Goal: Use online tool/utility: Utilize a website feature to perform a specific function

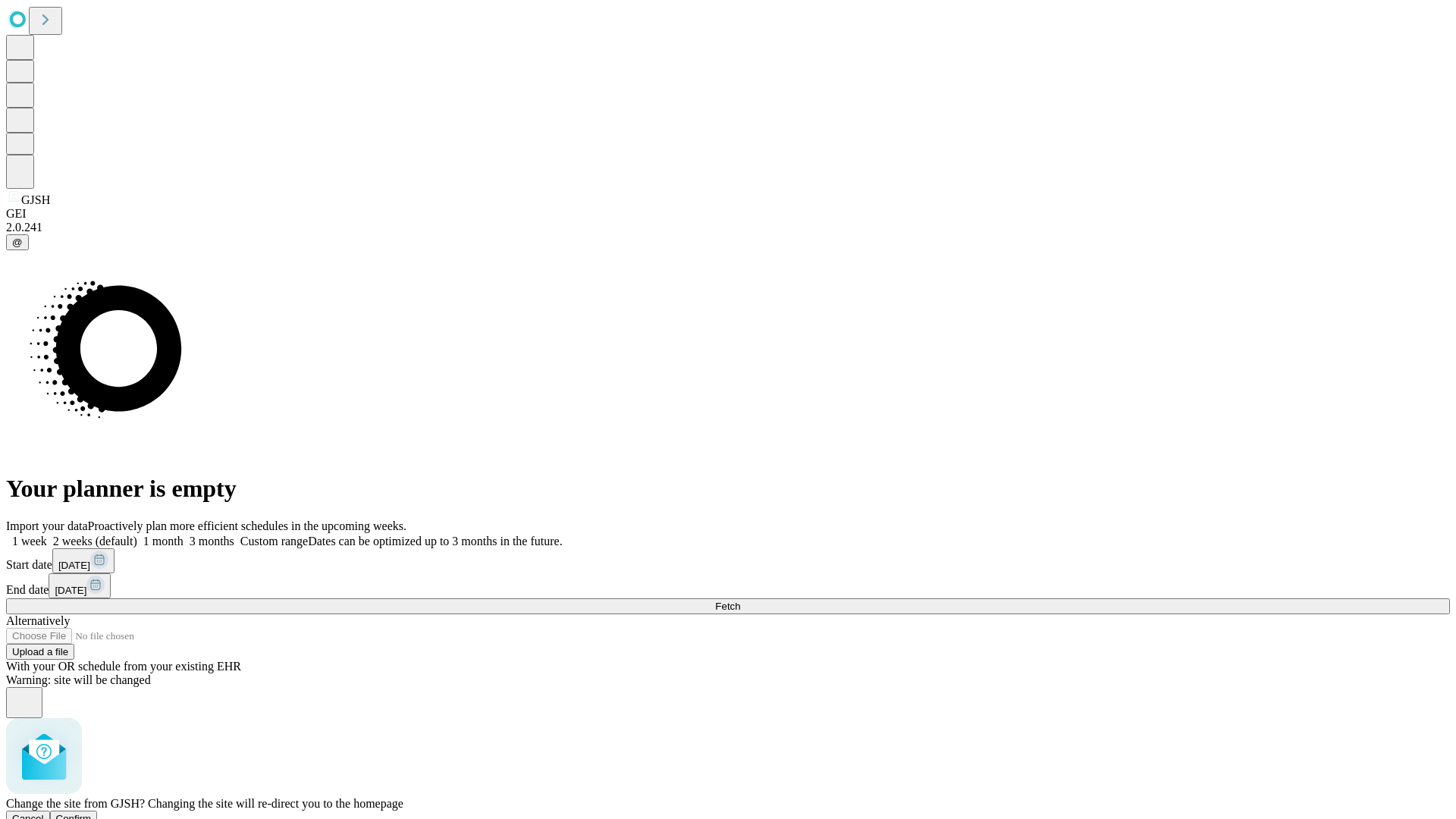
click at [91, 813] on span "Confirm" at bounding box center [73, 818] width 35 height 11
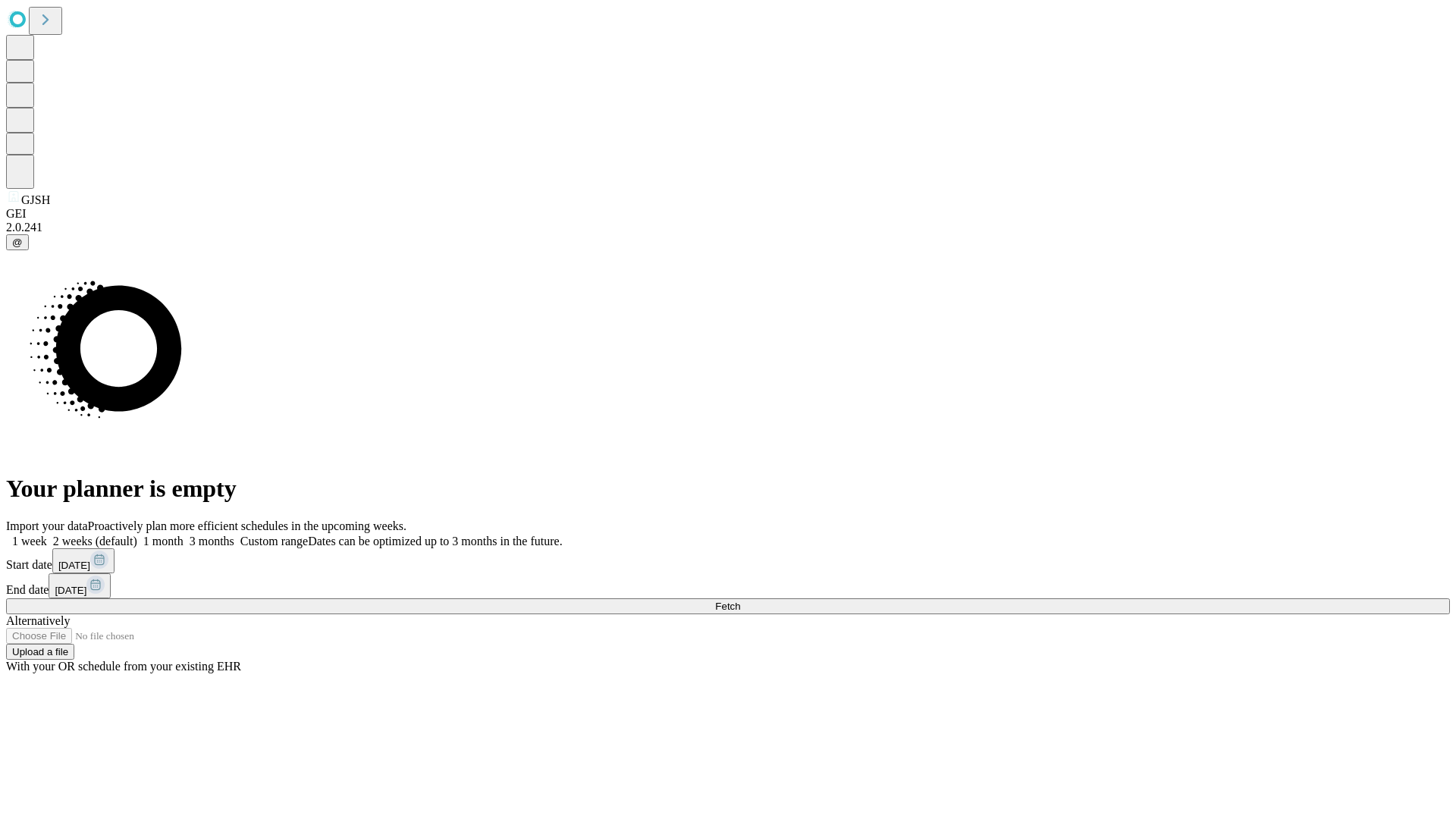
click at [184, 534] on label "1 month" at bounding box center [160, 541] width 47 height 13
click at [741, 601] on span "Fetch" at bounding box center [728, 606] width 25 height 11
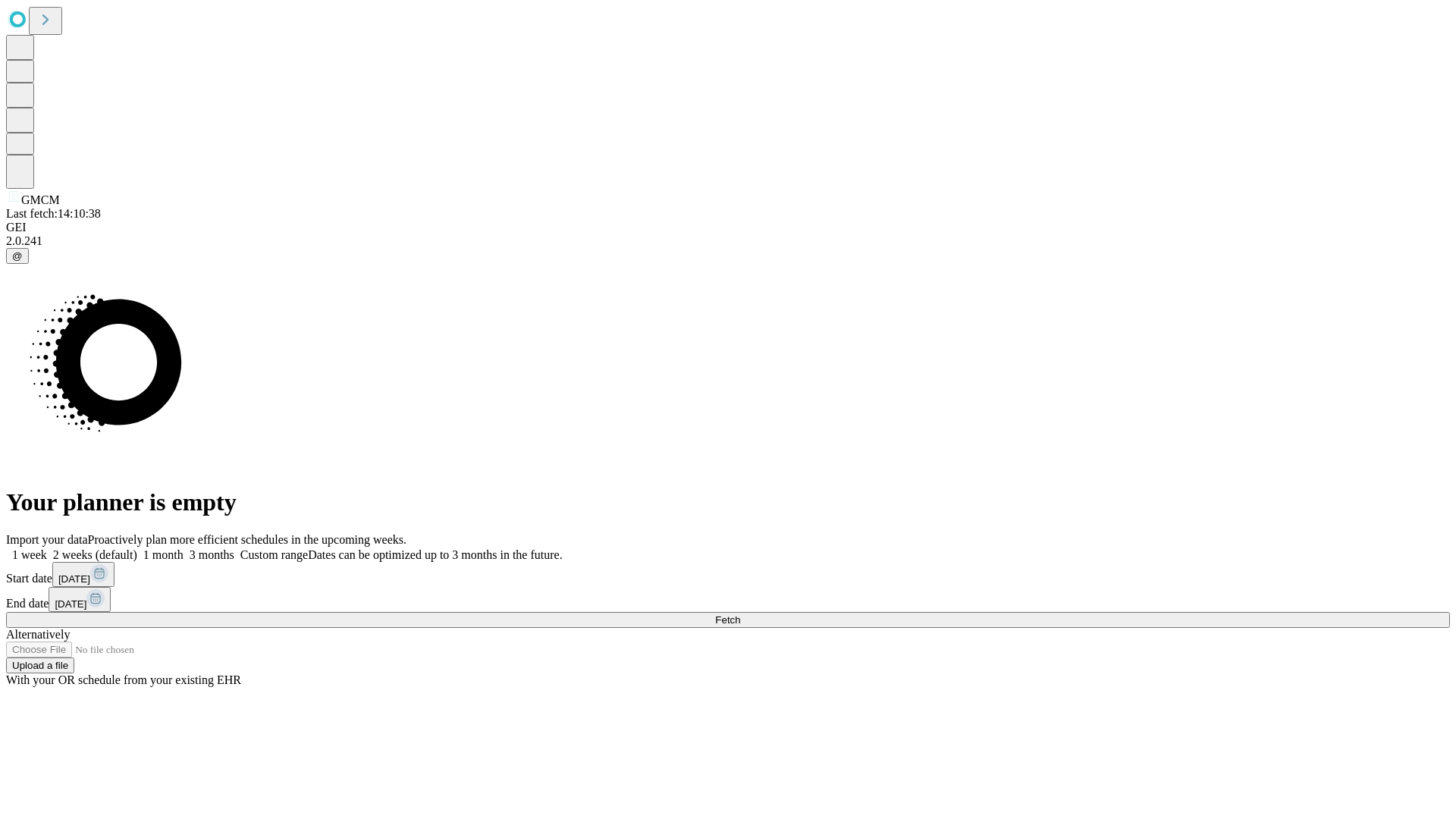
click at [184, 548] on label "1 month" at bounding box center [160, 554] width 47 height 13
click at [741, 614] on span "Fetch" at bounding box center [728, 620] width 25 height 11
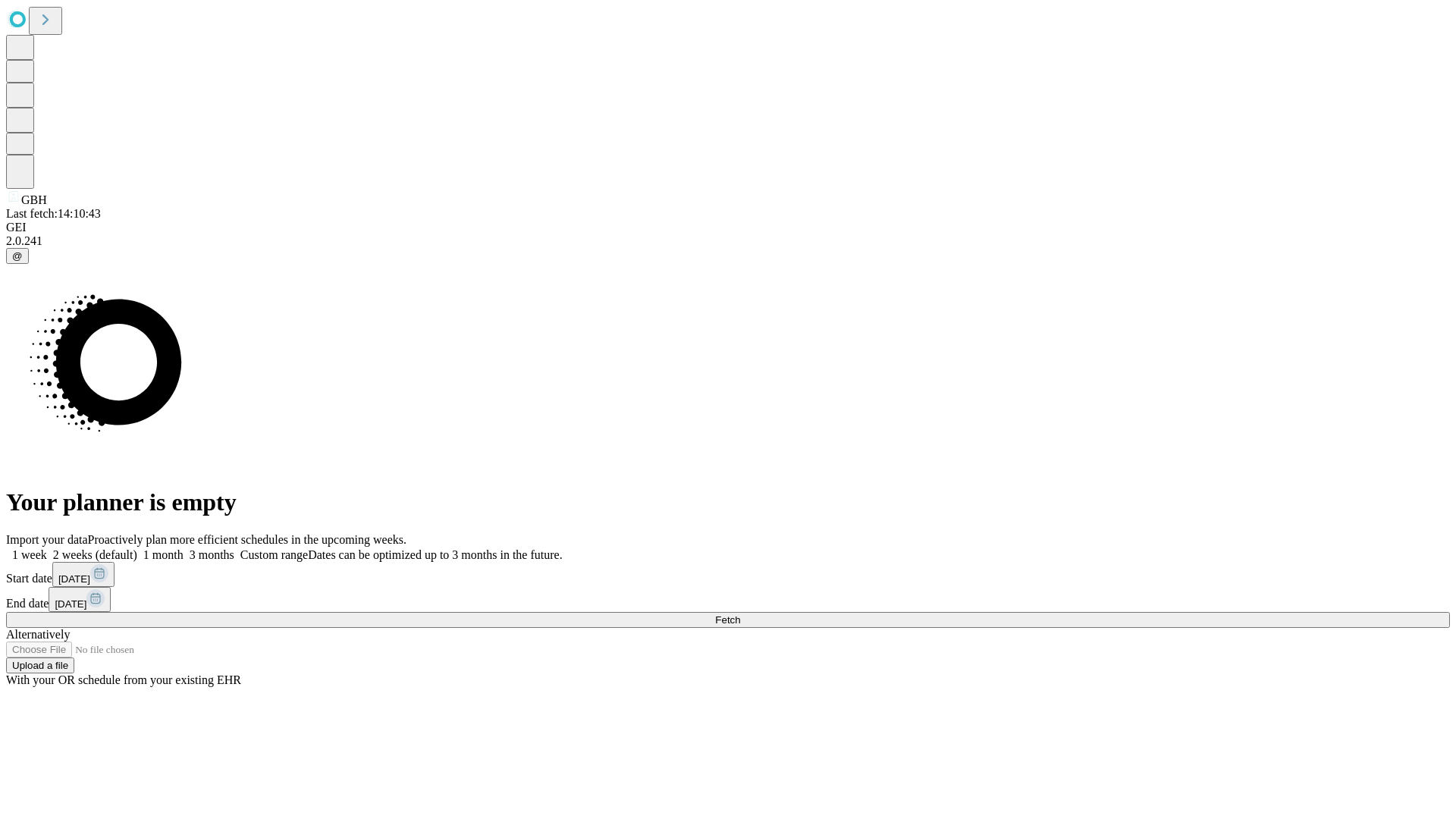
click at [184, 548] on label "1 month" at bounding box center [160, 554] width 47 height 13
click at [741, 614] on span "Fetch" at bounding box center [728, 620] width 25 height 11
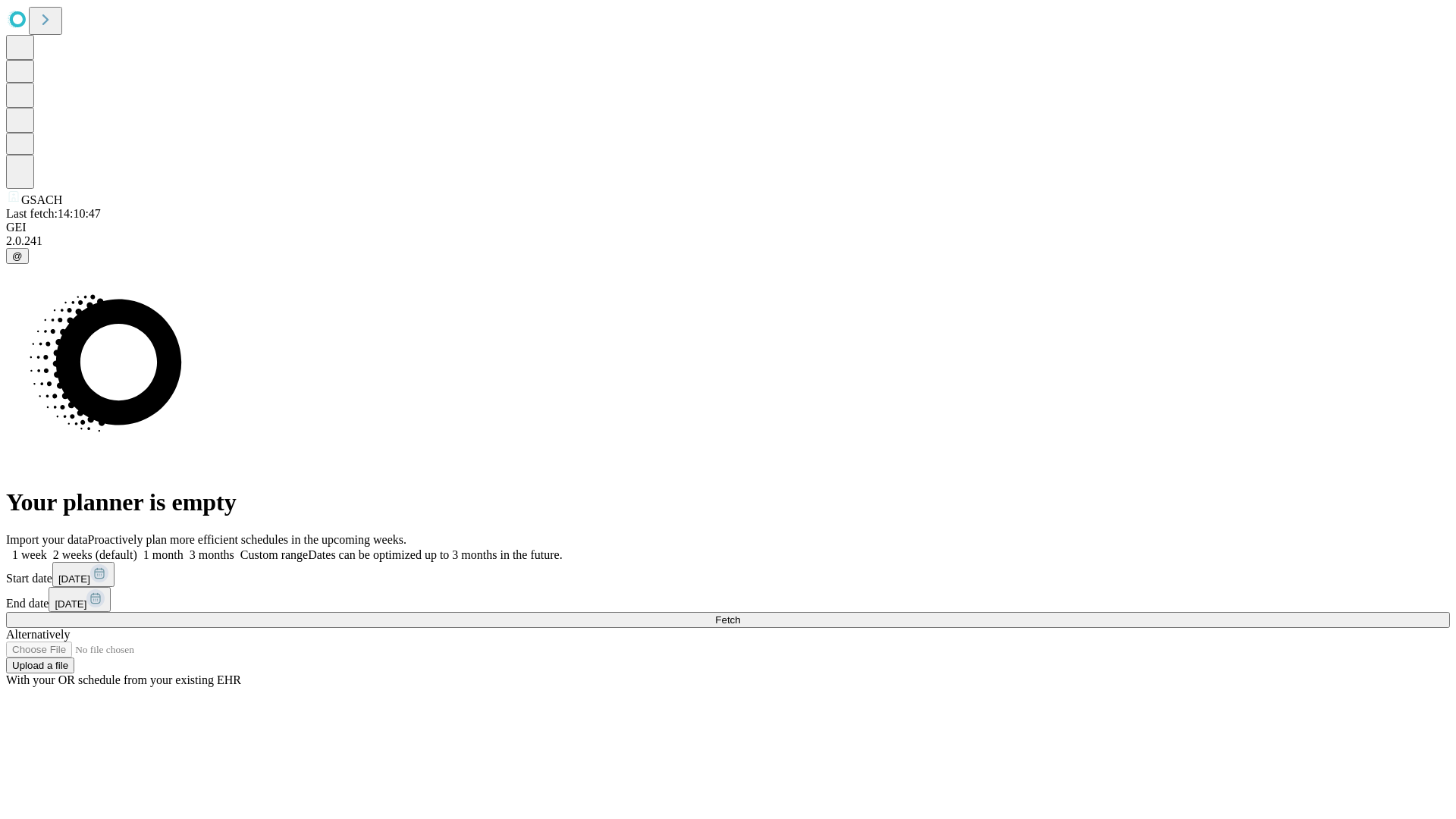
click at [184, 548] on label "1 month" at bounding box center [160, 554] width 47 height 13
click at [741, 614] on span "Fetch" at bounding box center [728, 620] width 25 height 11
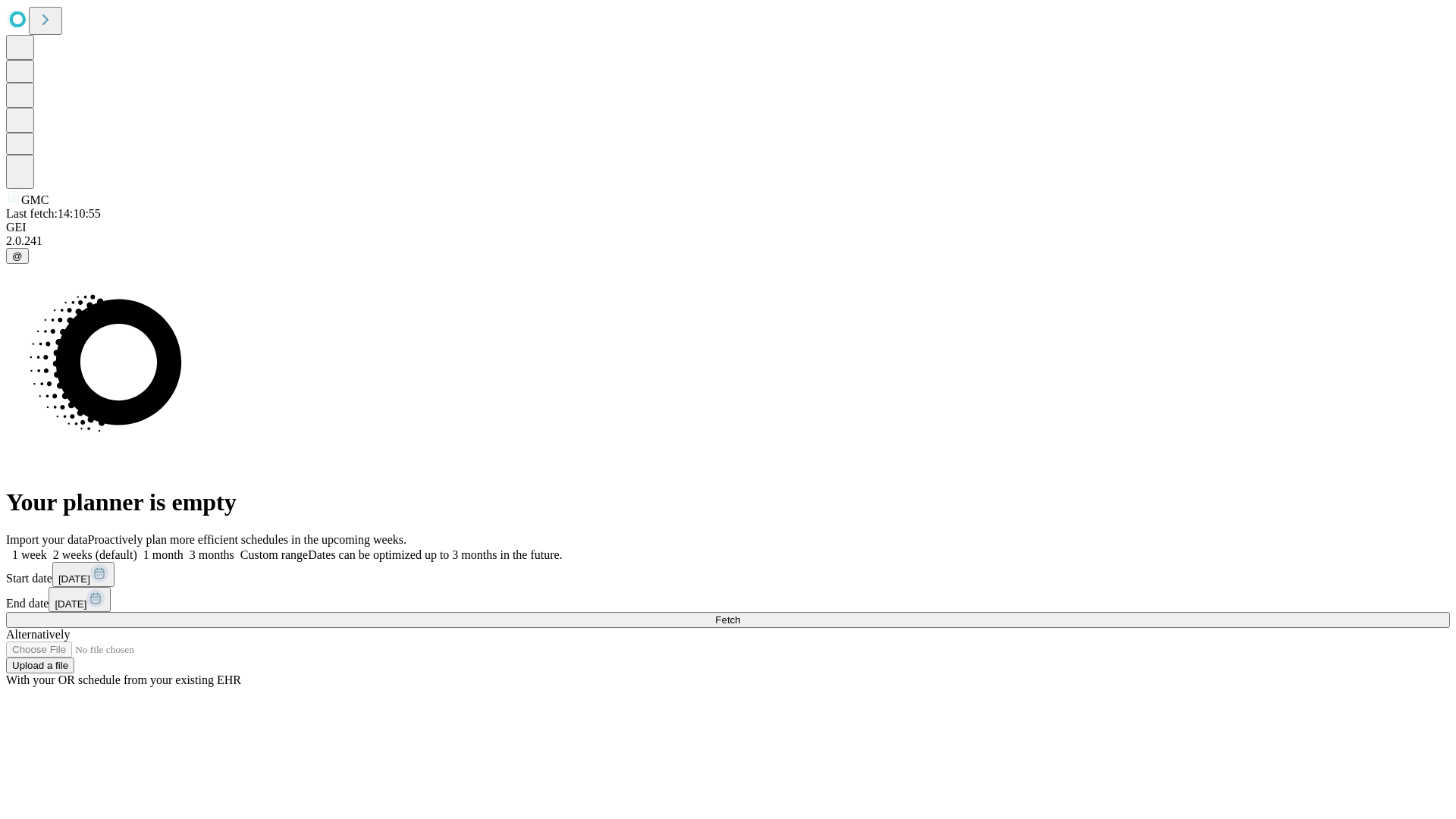
click at [184, 548] on label "1 month" at bounding box center [160, 554] width 47 height 13
click at [741, 614] on span "Fetch" at bounding box center [728, 620] width 25 height 11
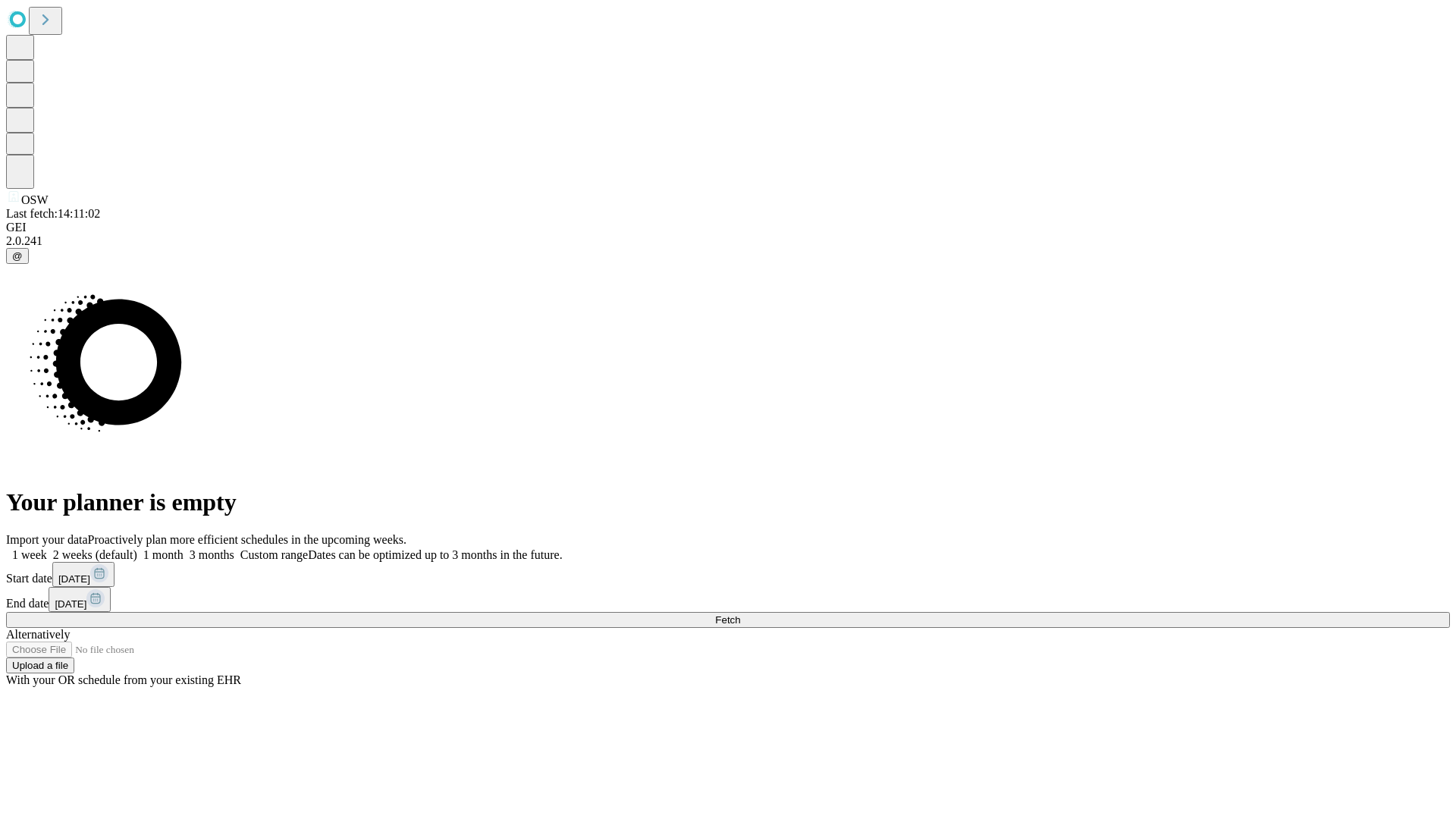
click at [741, 614] on span "Fetch" at bounding box center [728, 620] width 25 height 11
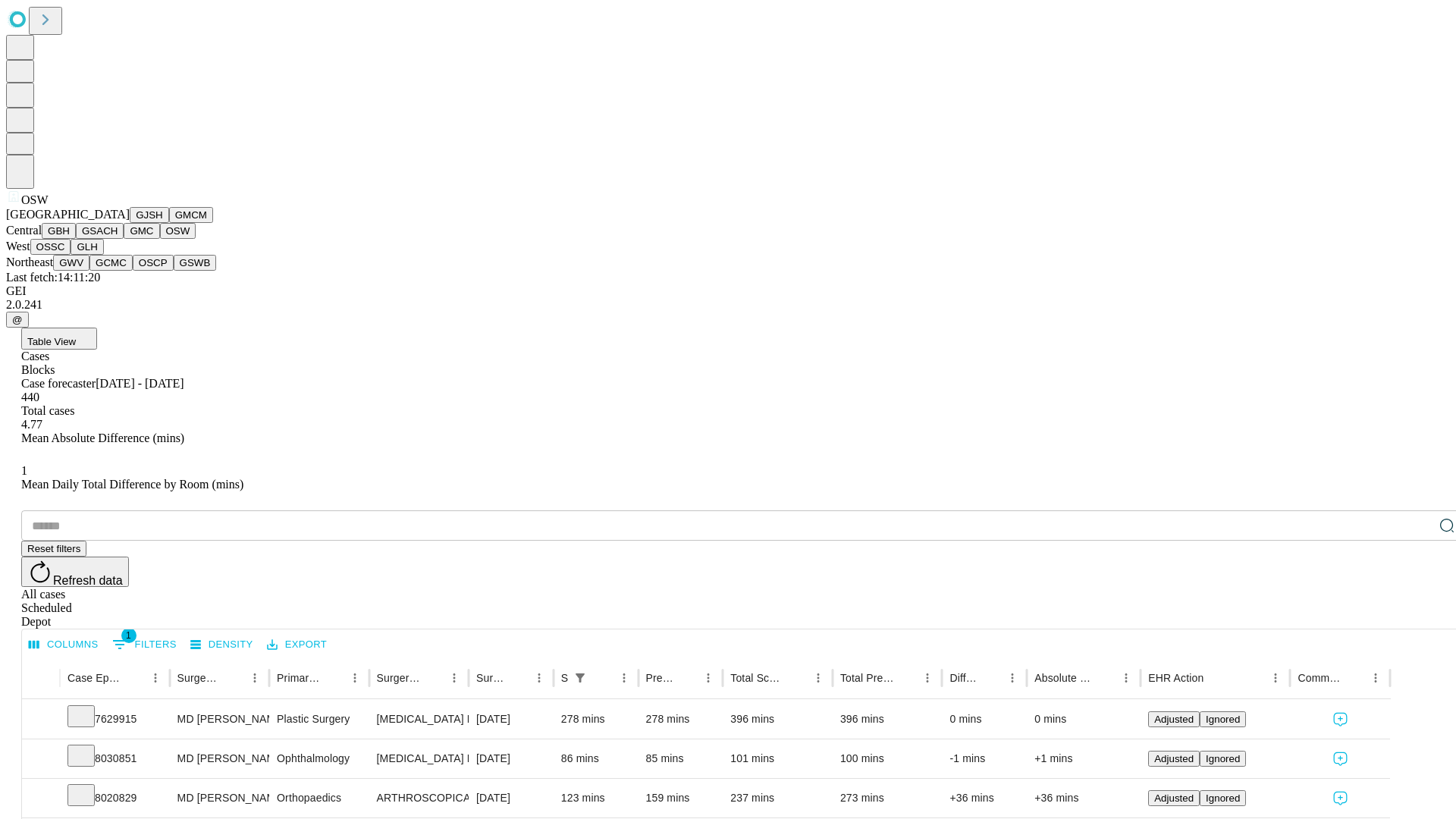
click at [71, 255] on button "OSSC" at bounding box center [50, 247] width 41 height 16
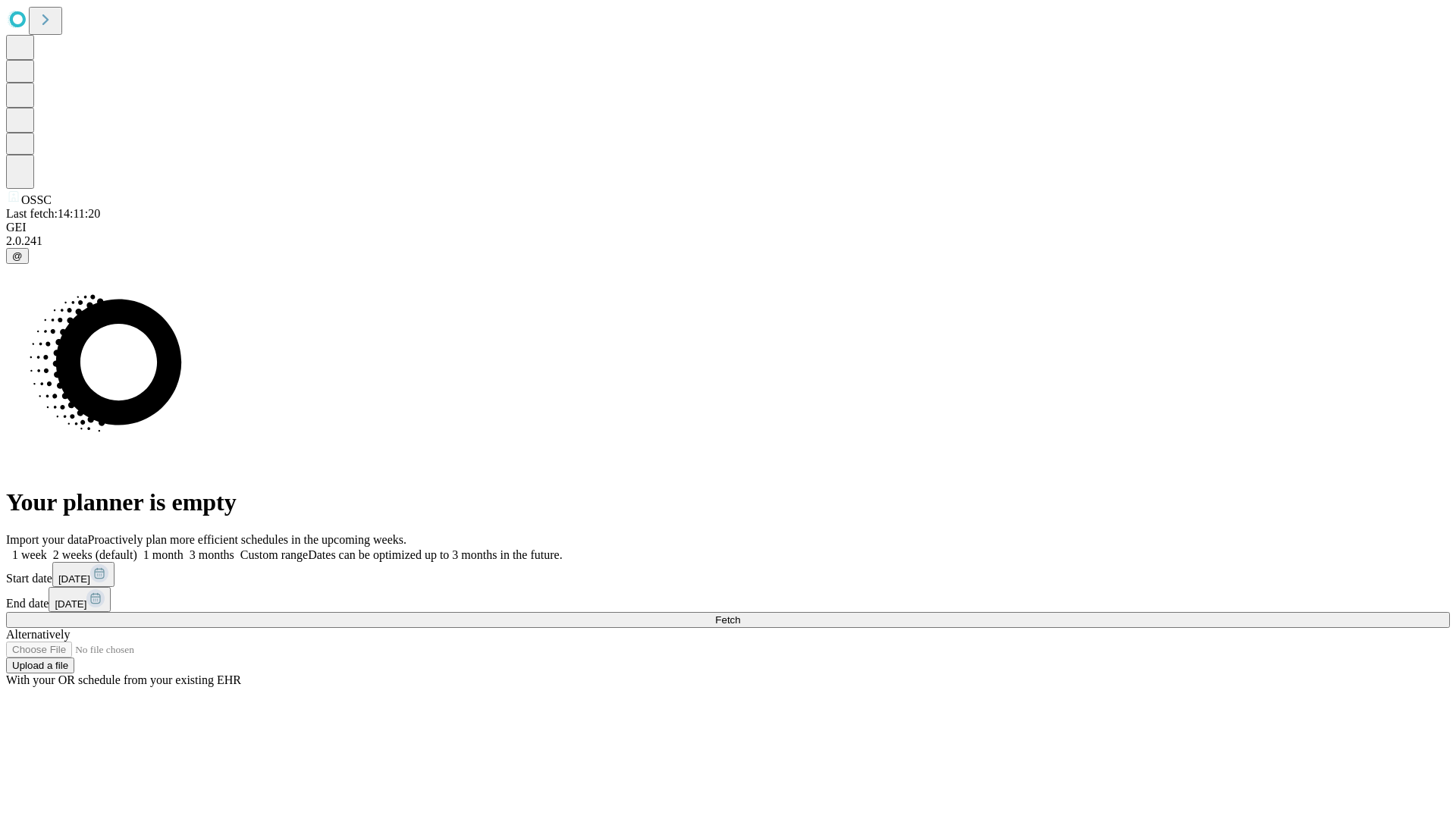
click at [184, 548] on label "1 month" at bounding box center [160, 554] width 47 height 13
click at [741, 614] on span "Fetch" at bounding box center [728, 620] width 25 height 11
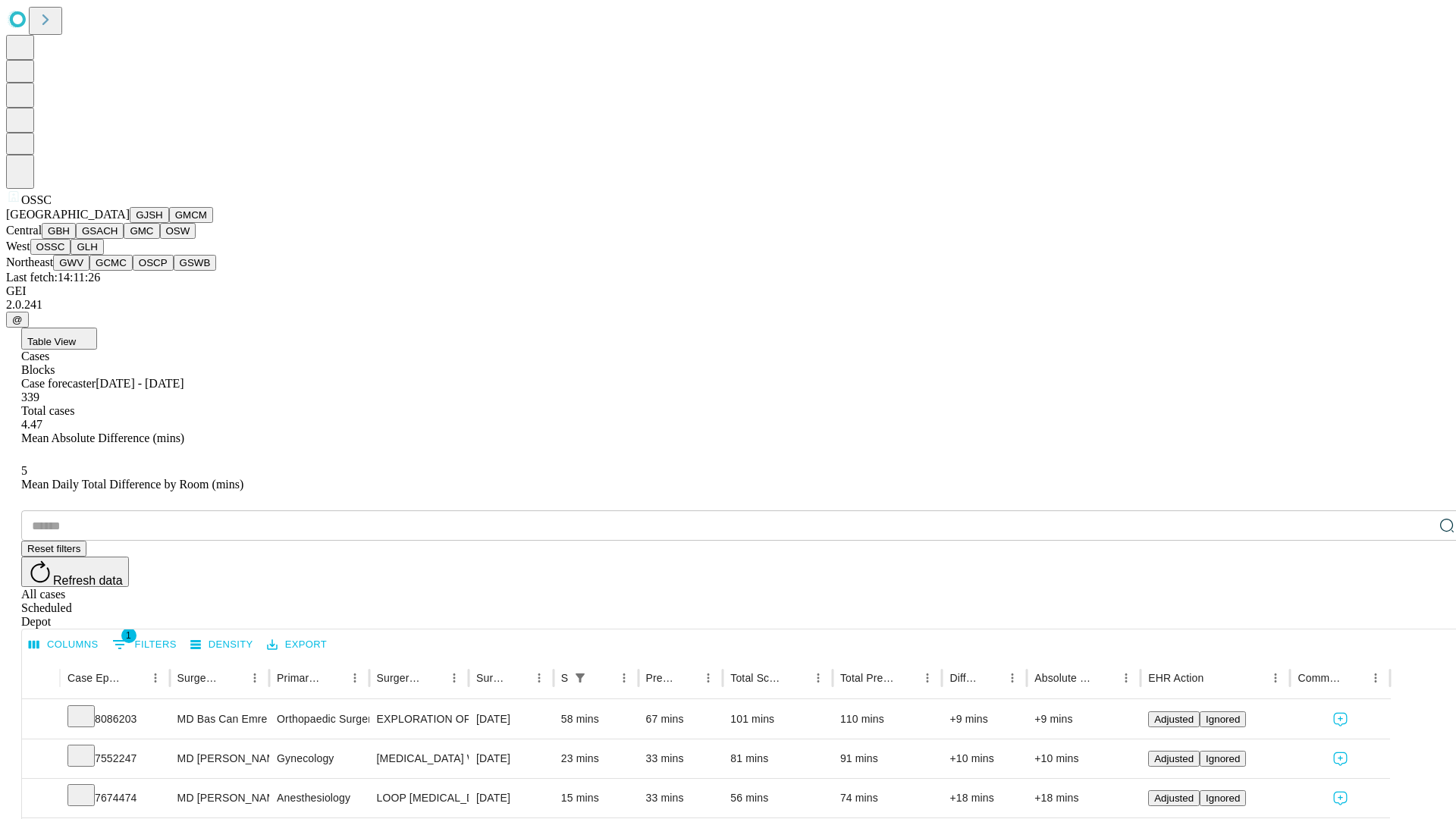
click at [103, 255] on button "GLH" at bounding box center [86, 247] width 32 height 16
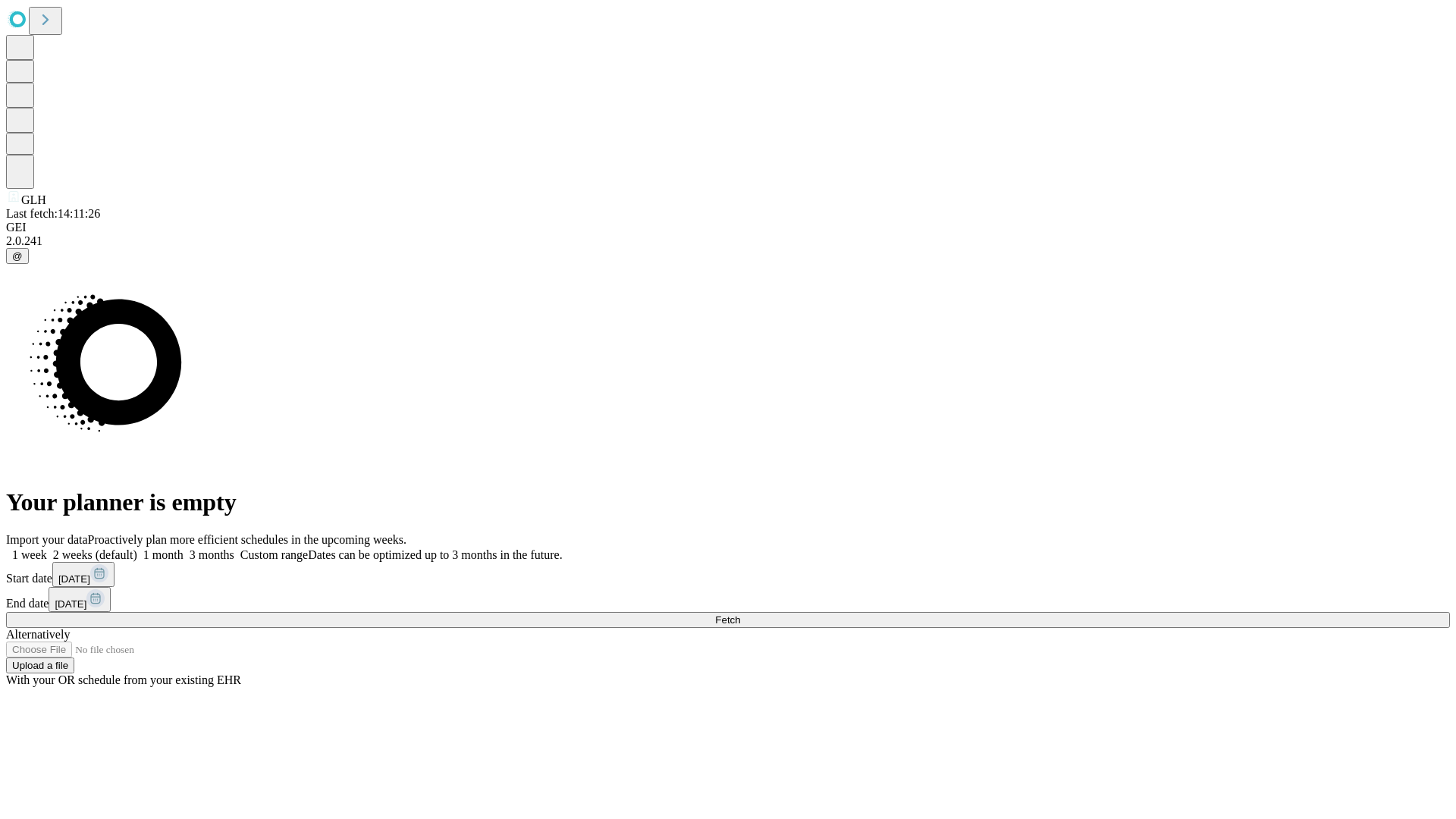
click at [184, 548] on label "1 month" at bounding box center [160, 554] width 47 height 13
click at [741, 614] on span "Fetch" at bounding box center [728, 620] width 25 height 11
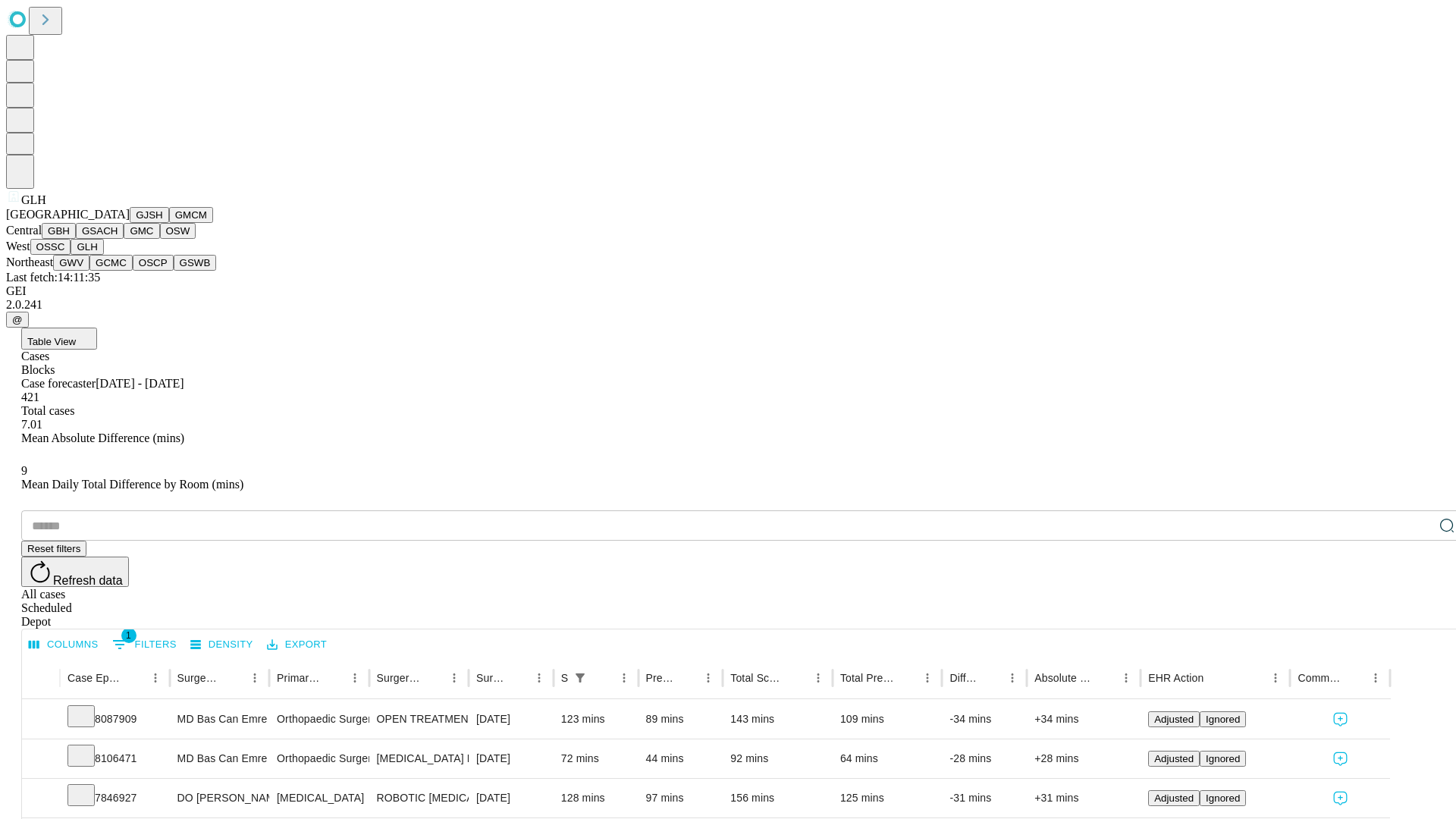
click at [89, 270] on button "GWV" at bounding box center [71, 262] width 36 height 16
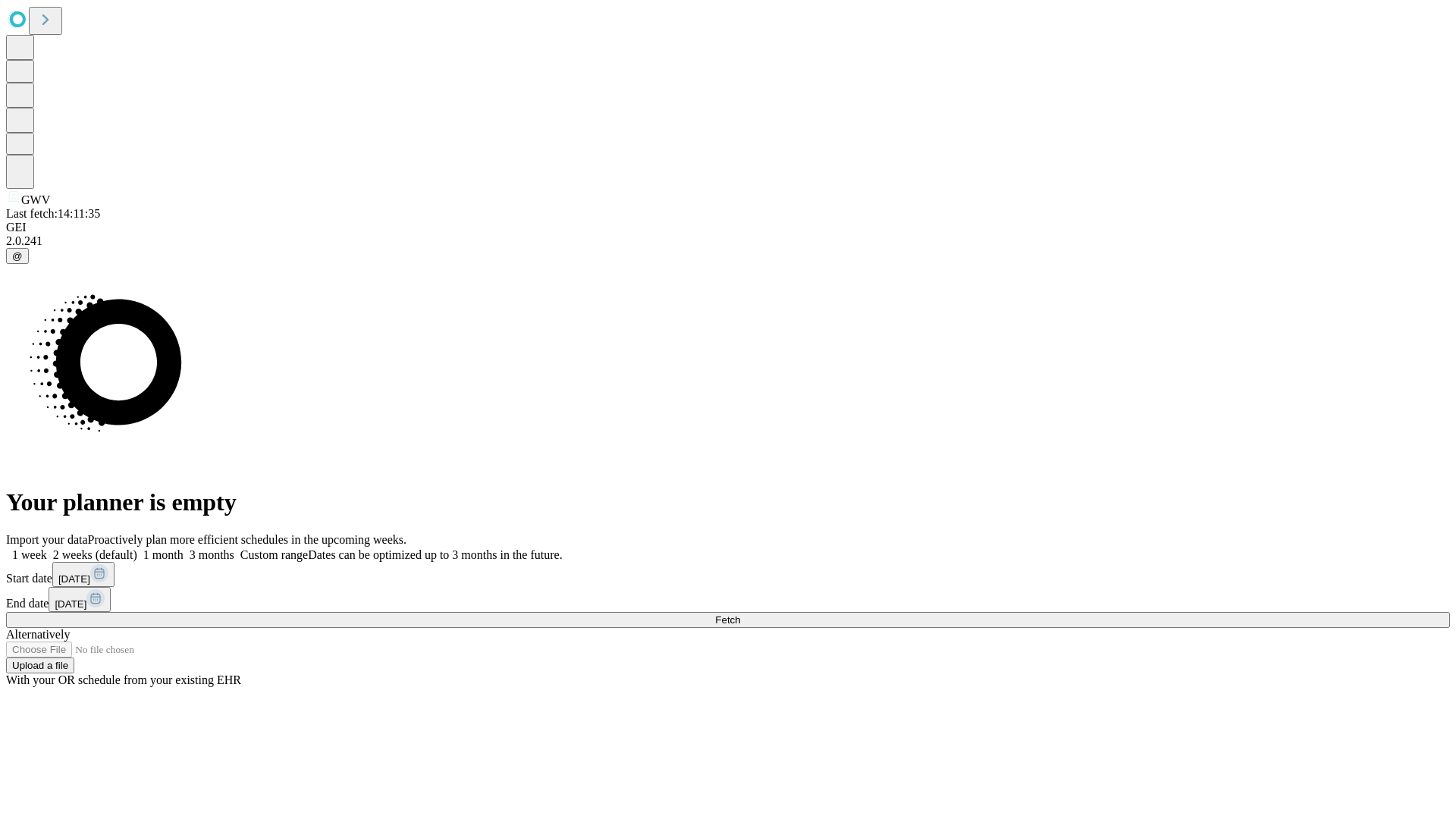
click at [741, 614] on span "Fetch" at bounding box center [728, 620] width 25 height 11
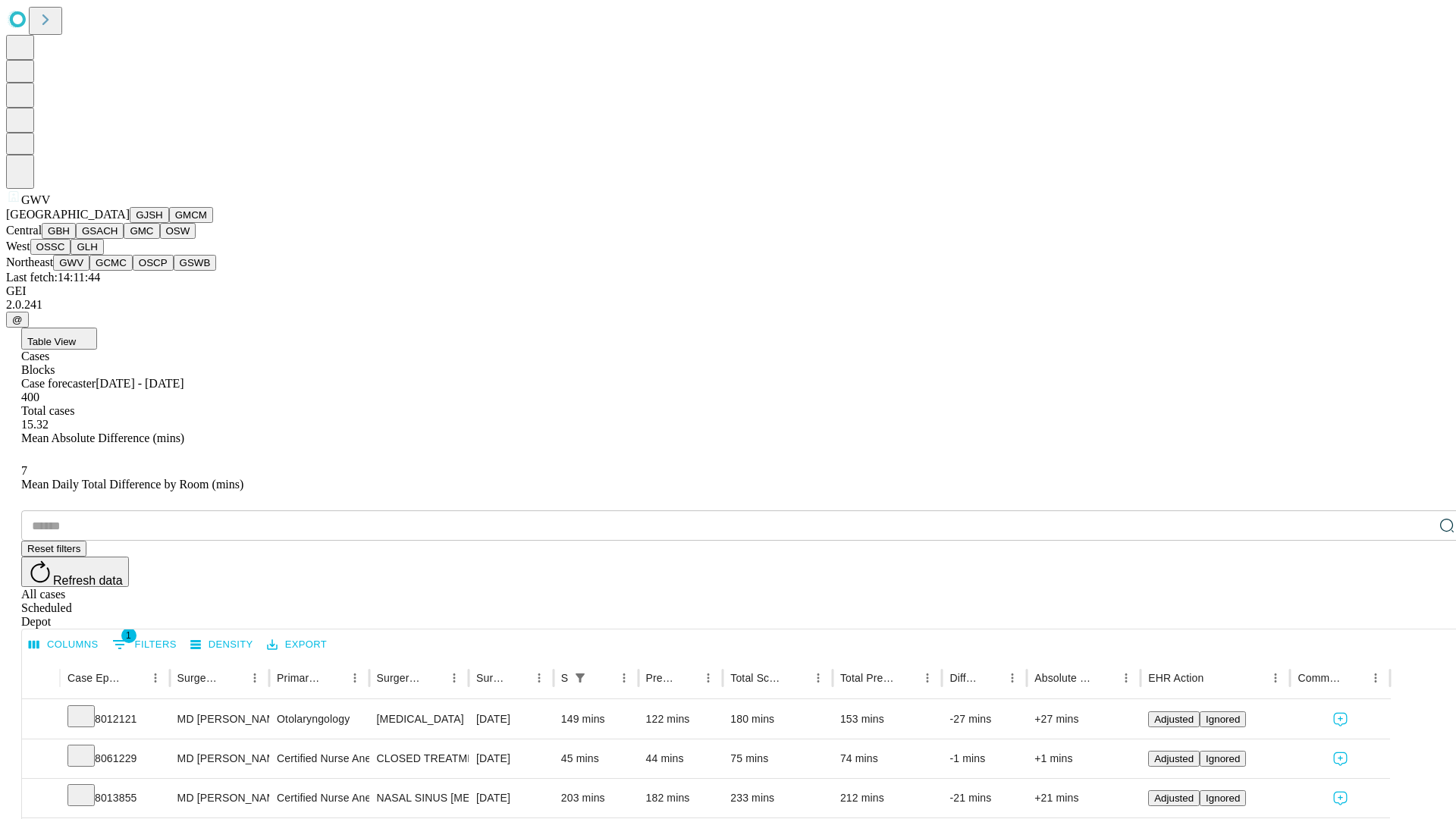
click at [118, 270] on button "GCMC" at bounding box center [110, 262] width 43 height 16
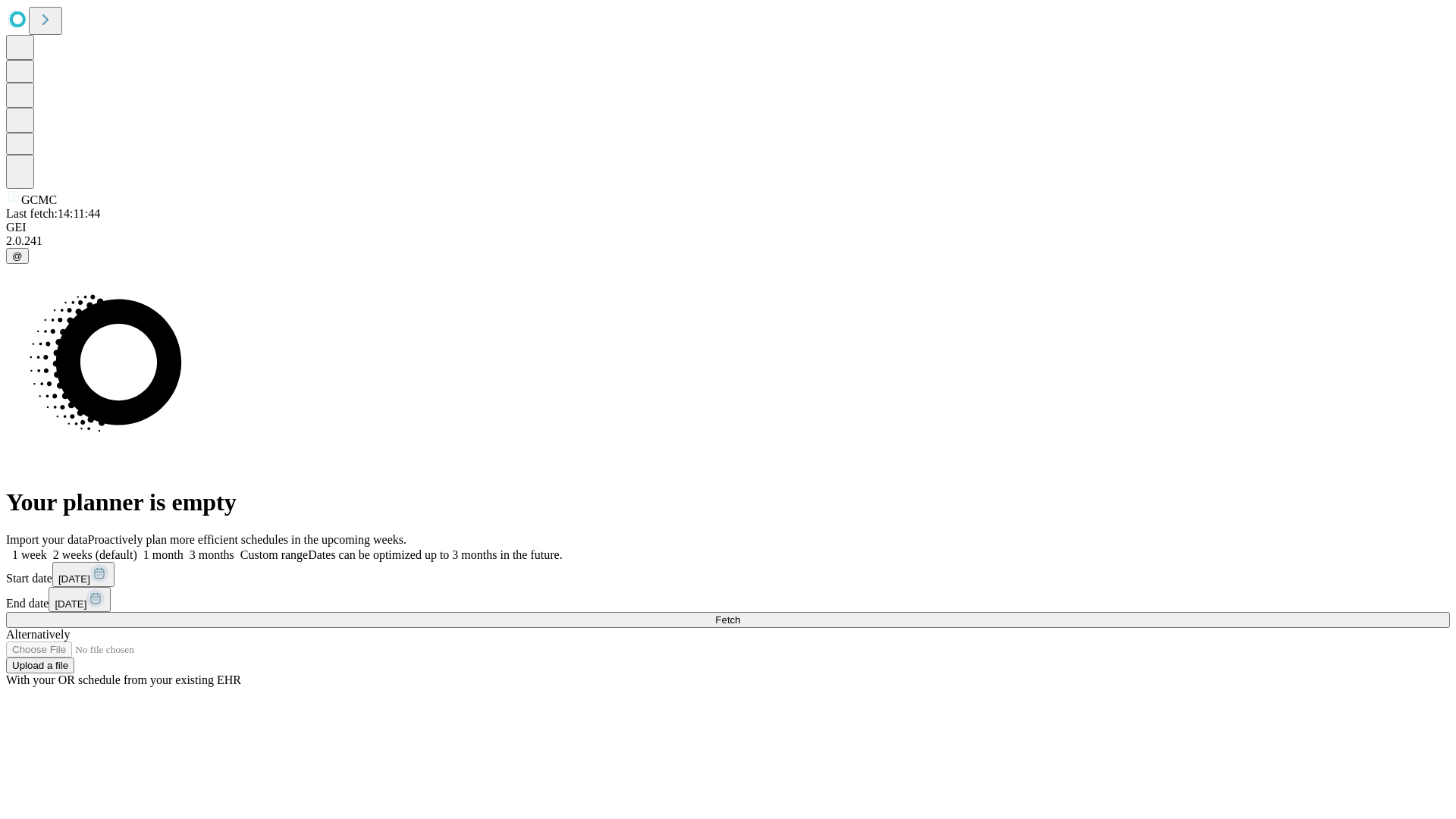
click at [184, 548] on label "1 month" at bounding box center [160, 554] width 47 height 13
click at [741, 614] on span "Fetch" at bounding box center [728, 620] width 25 height 11
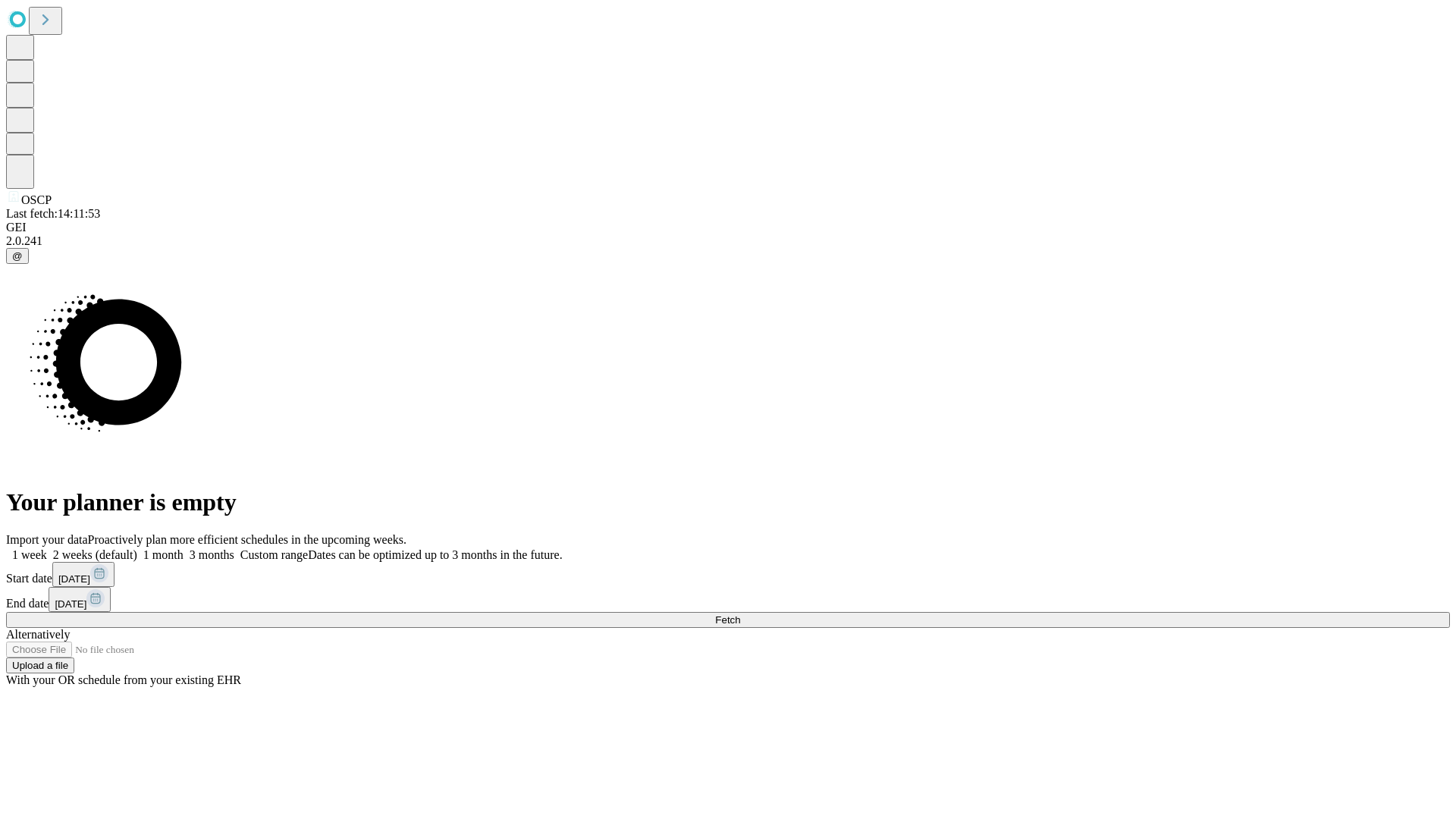
click at [184, 548] on label "1 month" at bounding box center [160, 554] width 47 height 13
click at [741, 614] on span "Fetch" at bounding box center [728, 620] width 25 height 11
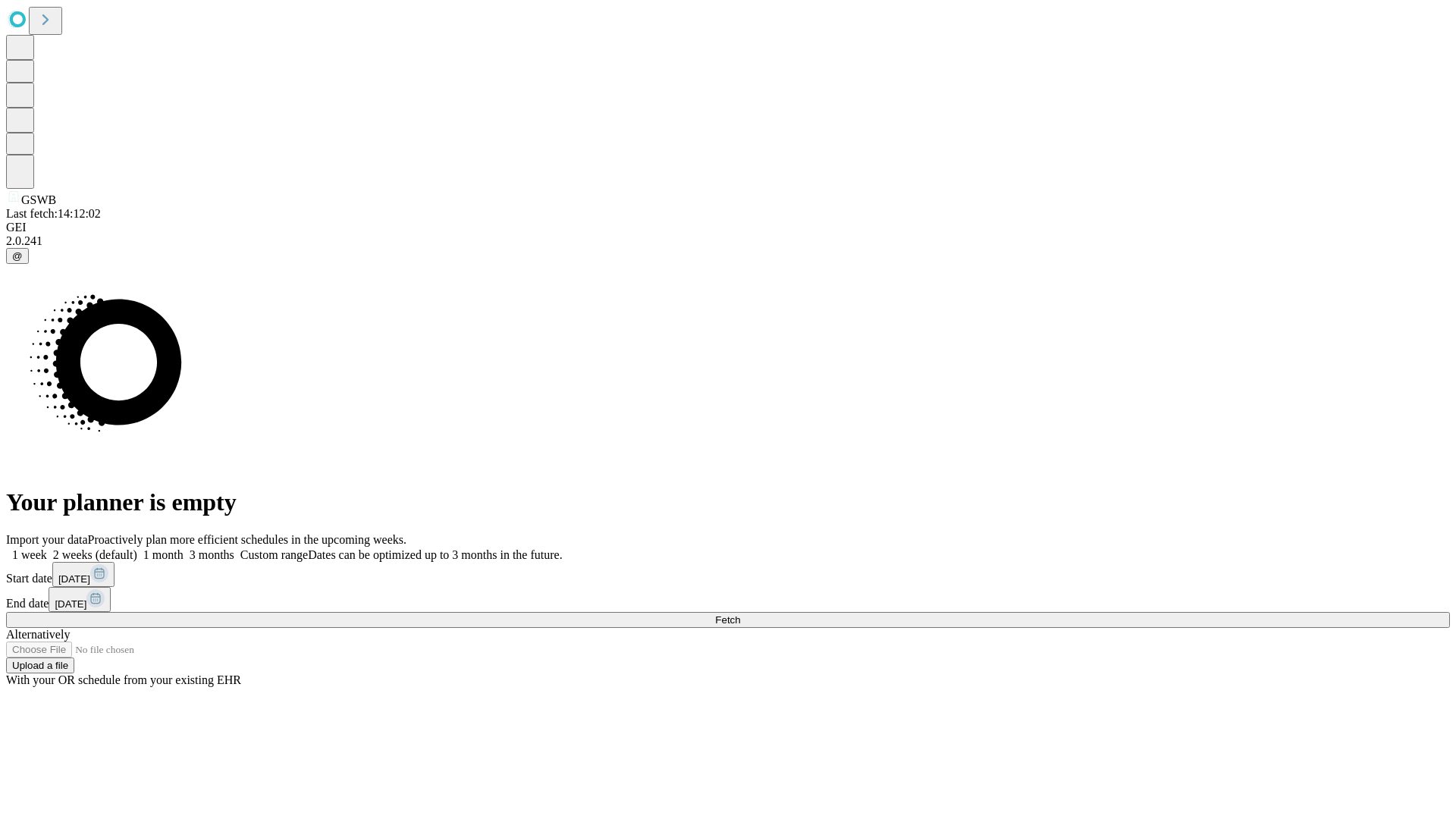
click at [184, 548] on label "1 month" at bounding box center [160, 554] width 47 height 13
click at [741, 614] on span "Fetch" at bounding box center [728, 620] width 25 height 11
